Goal: Task Accomplishment & Management: Manage account settings

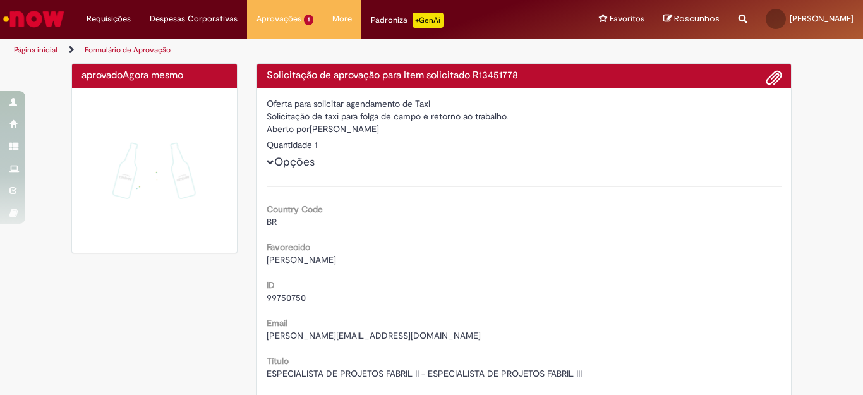
scroll to position [126, 0]
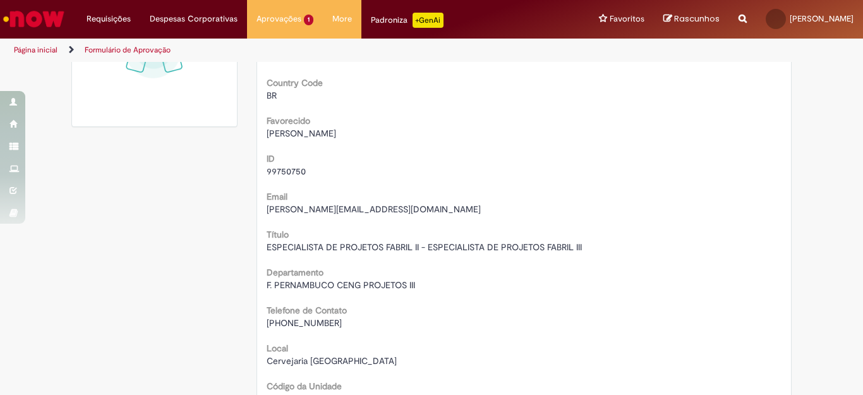
drag, startPoint x: 349, startPoint y: 133, endPoint x: 264, endPoint y: 135, distance: 85.4
click at [267, 135] on div "[PERSON_NAME]" at bounding box center [525, 133] width 516 height 13
copy span "[PERSON_NAME]"
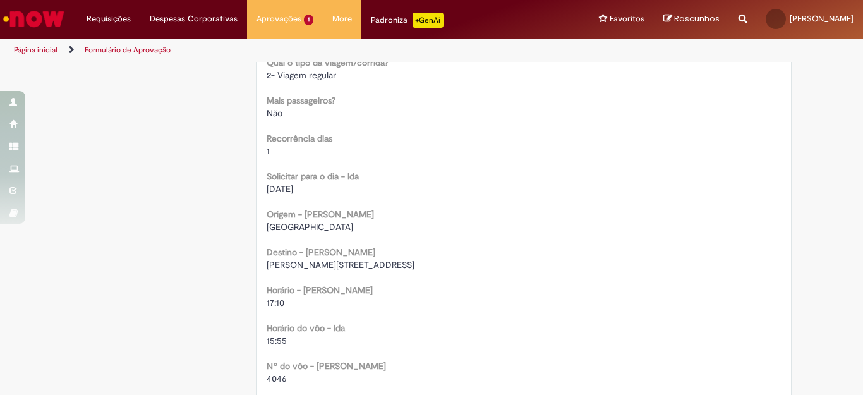
scroll to position [758, 0]
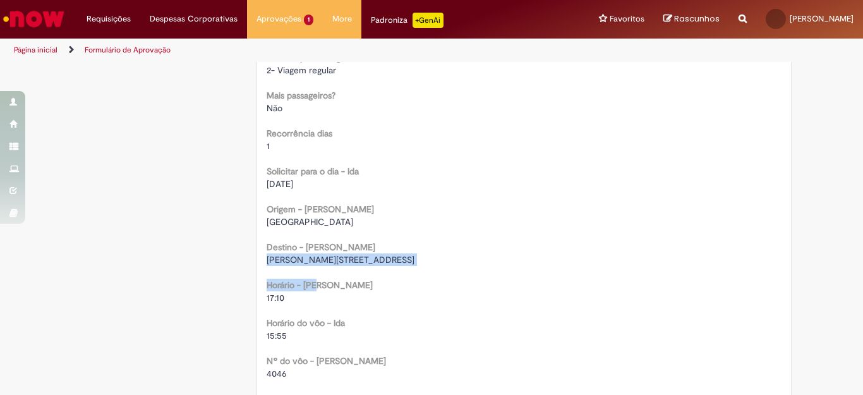
drag, startPoint x: 261, startPoint y: 260, endPoint x: 420, endPoint y: 267, distance: 159.4
click at [432, 267] on div "Country Code BR Favorecido [PERSON_NAME] ID 99750750 Email [PERSON_NAME][EMAIL_…" at bounding box center [525, 93] width 516 height 1331
drag, startPoint x: 406, startPoint y: 264, endPoint x: 446, endPoint y: 241, distance: 45.9
click at [471, 218] on div "[GEOGRAPHIC_DATA]" at bounding box center [525, 222] width 516 height 13
drag, startPoint x: 406, startPoint y: 261, endPoint x: 263, endPoint y: 260, distance: 142.8
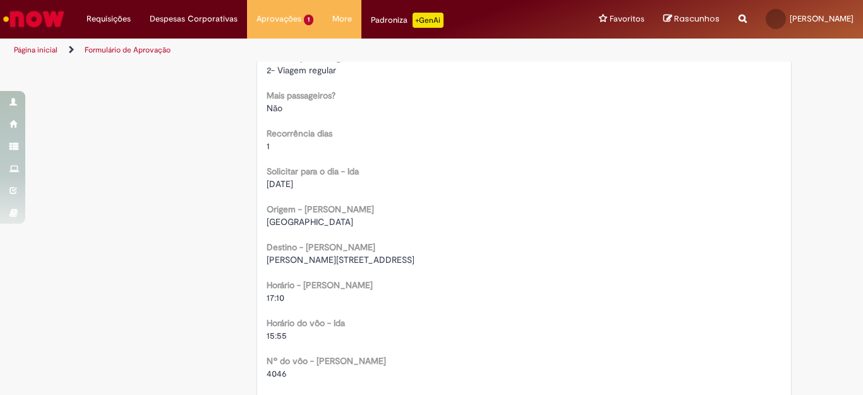
click at [267, 260] on span "[PERSON_NAME][STREET_ADDRESS]" at bounding box center [341, 259] width 148 height 11
copy span "[PERSON_NAME] 707, D32, Jaguariuna"
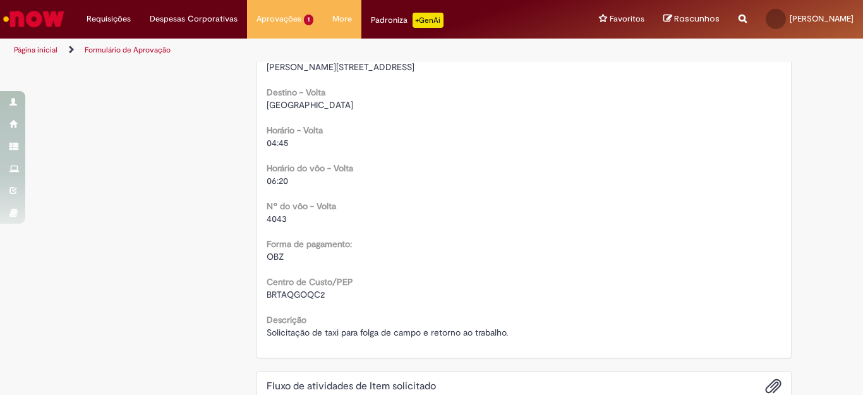
scroll to position [1201, 0]
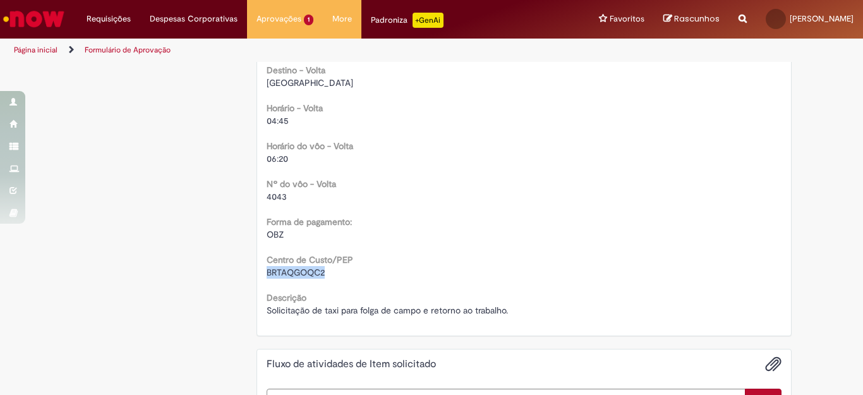
drag, startPoint x: 259, startPoint y: 276, endPoint x: 319, endPoint y: 278, distance: 59.5
copy span "BRTAQGOQC2"
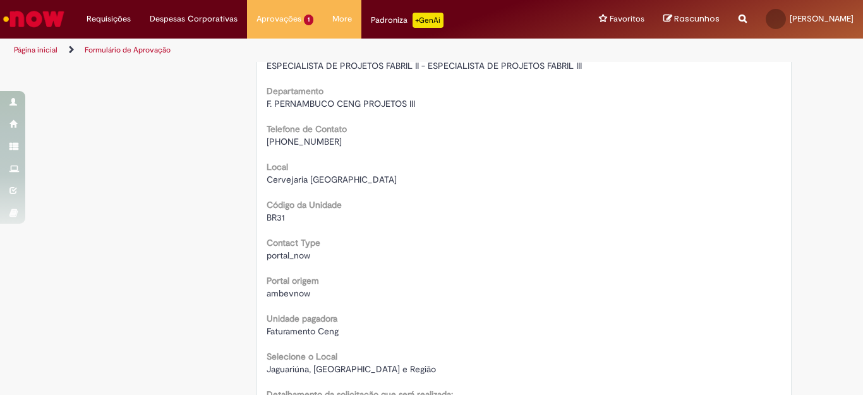
scroll to position [0, 0]
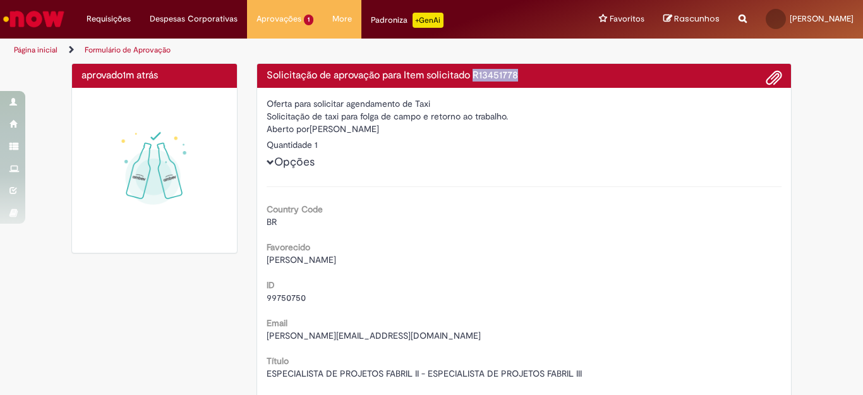
drag, startPoint x: 470, startPoint y: 73, endPoint x: 519, endPoint y: 77, distance: 49.4
click at [519, 77] on h4 "Solicitação de aprovação para Item solicitado R13451778" at bounding box center [525, 75] width 516 height 11
copy h4 "R13451778"
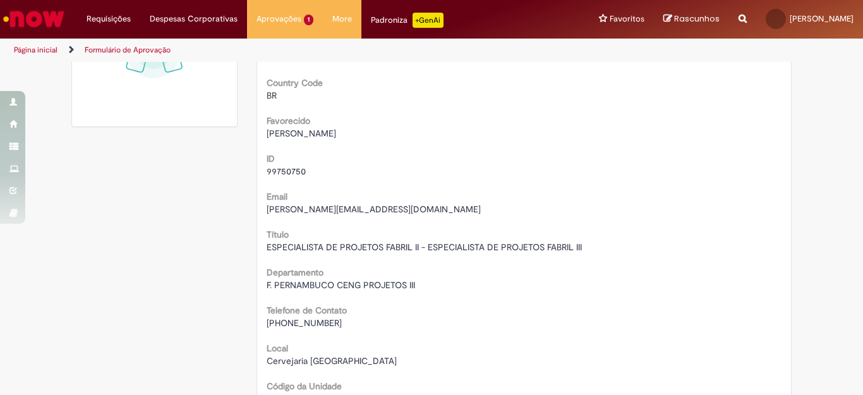
scroll to position [190, 0]
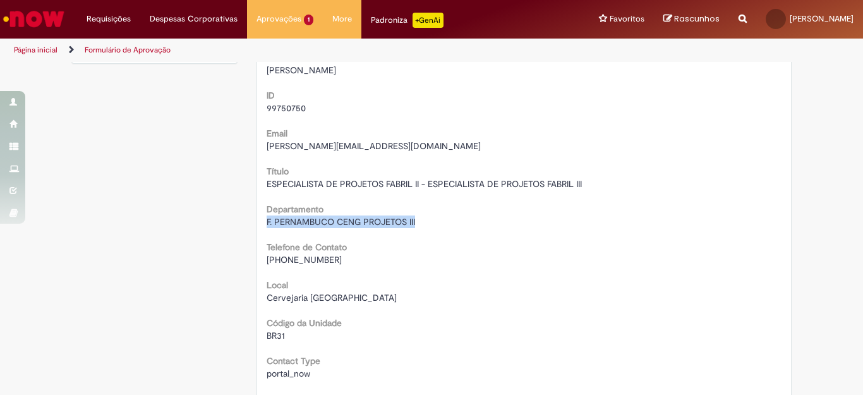
drag, startPoint x: 259, startPoint y: 220, endPoint x: 416, endPoint y: 219, distance: 156.7
copy span "F. PERNAMBUCO CENG PROJETOS III"
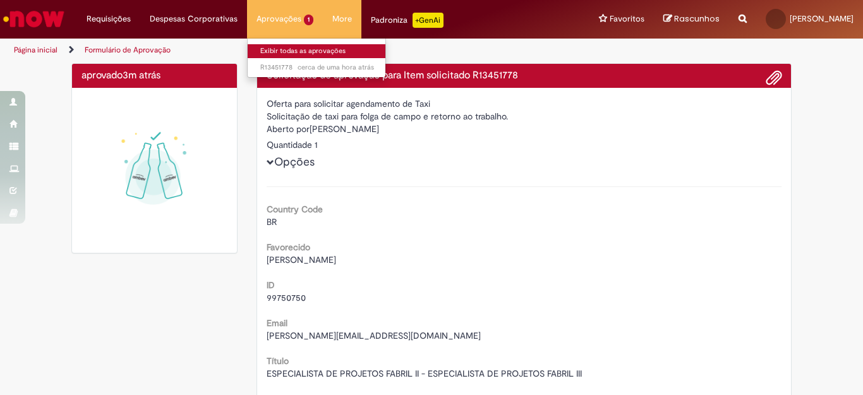
click at [272, 50] on link "Exibir todas as aprovações" at bounding box center [317, 51] width 139 height 14
